Goal: Find specific page/section: Find specific page/section

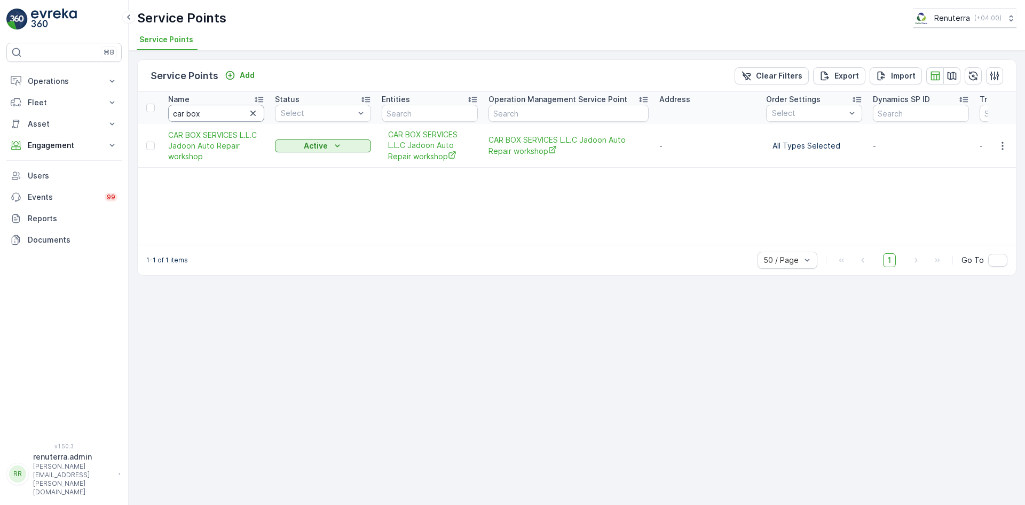
click at [223, 111] on input "car box" at bounding box center [216, 113] width 96 height 17
type input "c"
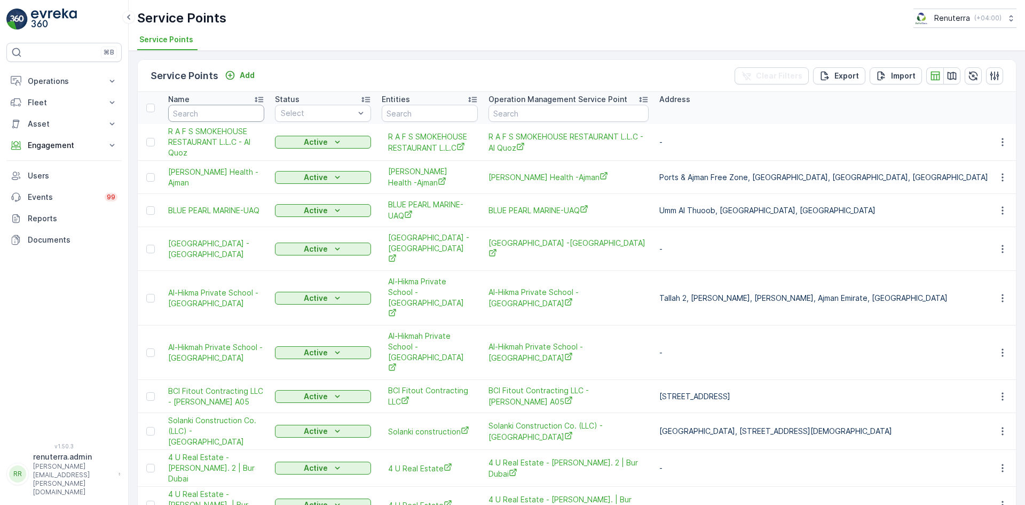
click at [223, 111] on input "text" at bounding box center [216, 113] width 96 height 17
click at [94, 103] on p "Fleet" at bounding box center [64, 102] width 73 height 11
click at [95, 81] on p "Operations" at bounding box center [64, 81] width 73 height 11
click at [91, 113] on link "Planning" at bounding box center [72, 114] width 99 height 15
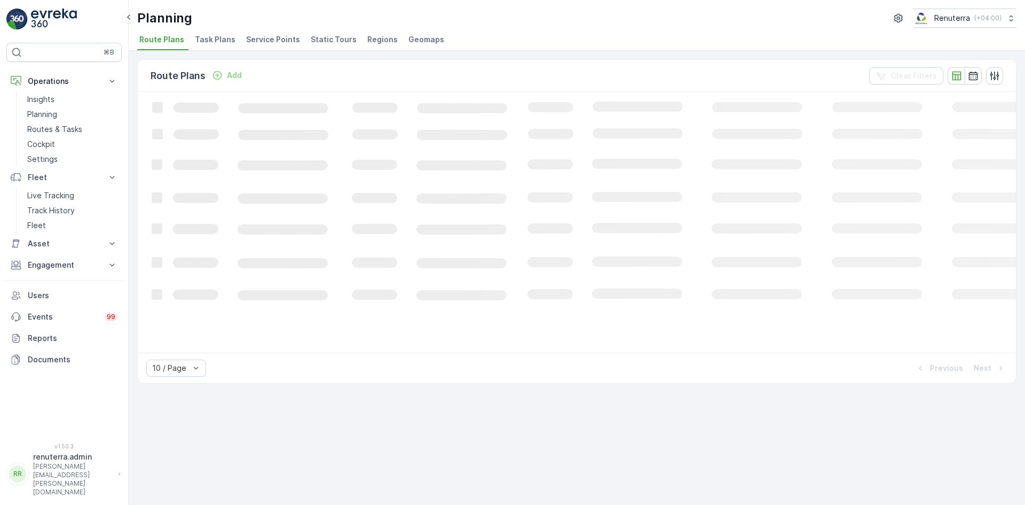
click at [262, 37] on span "Service Points" at bounding box center [273, 39] width 54 height 11
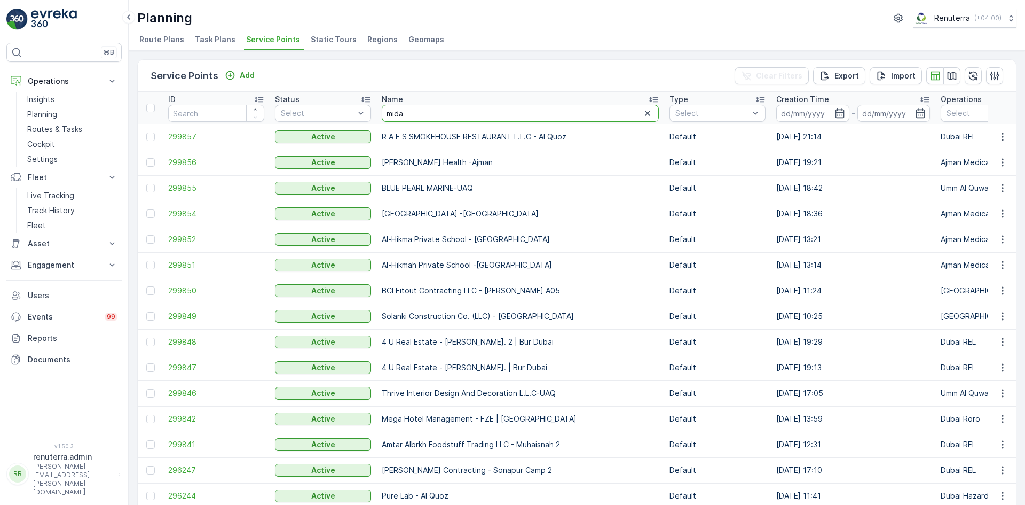
type input "midas"
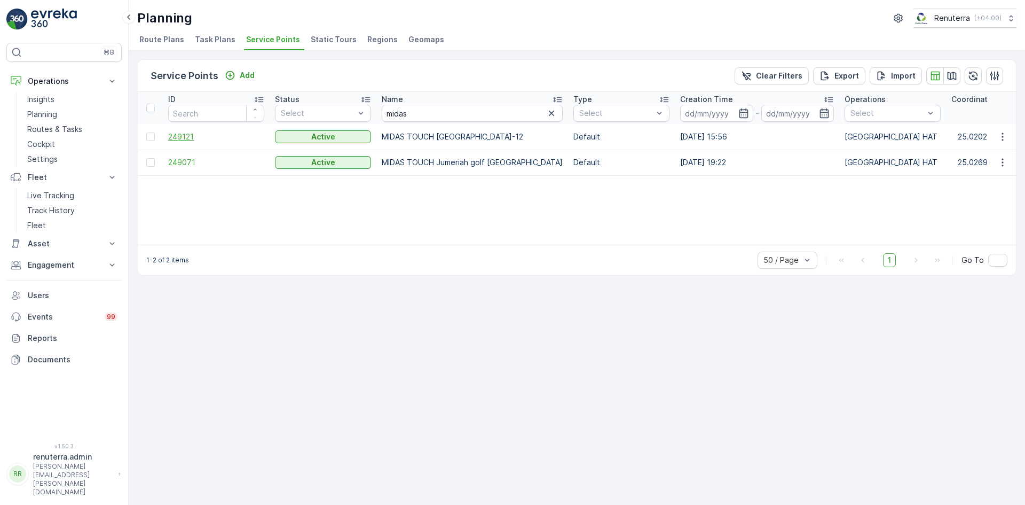
click at [183, 138] on span "249121" at bounding box center [216, 136] width 96 height 11
click at [193, 118] on input "number" at bounding box center [216, 113] width 96 height 17
click at [203, 115] on input "number" at bounding box center [216, 113] width 96 height 17
click at [226, 203] on div "ID Status Select Name midas Type Select Creation Time - Operations Select Coord…" at bounding box center [577, 168] width 879 height 153
click at [224, 203] on div "ID Status Select Name midas Type Select Creation Time - Operations Select Coord…" at bounding box center [577, 168] width 879 height 153
